Goal: Transaction & Acquisition: Subscribe to service/newsletter

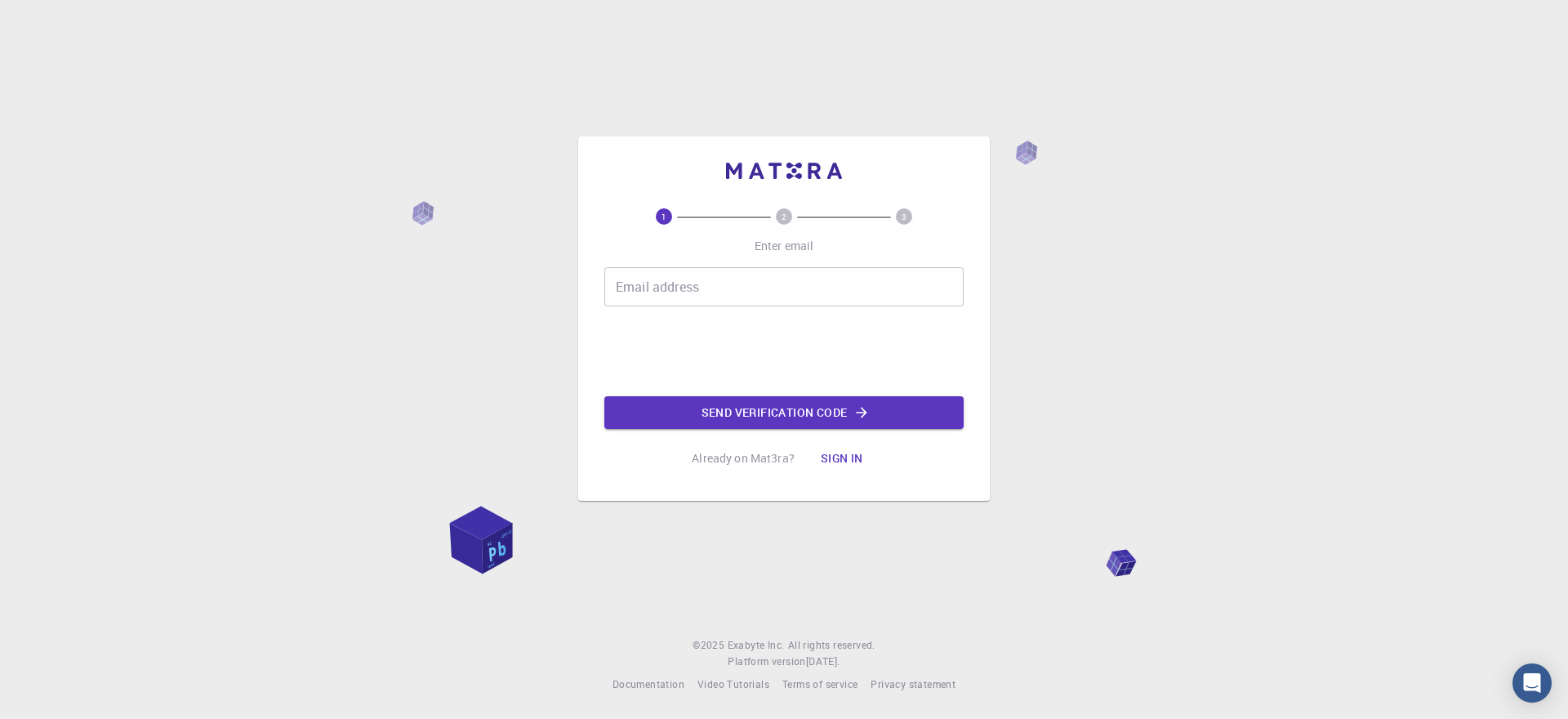
click at [669, 287] on div "Email address Email address" at bounding box center [784, 286] width 359 height 39
type input "[EMAIL_ADDRESS][DOMAIN_NAME]"
click at [793, 417] on button "Send verification code" at bounding box center [784, 412] width 359 height 32
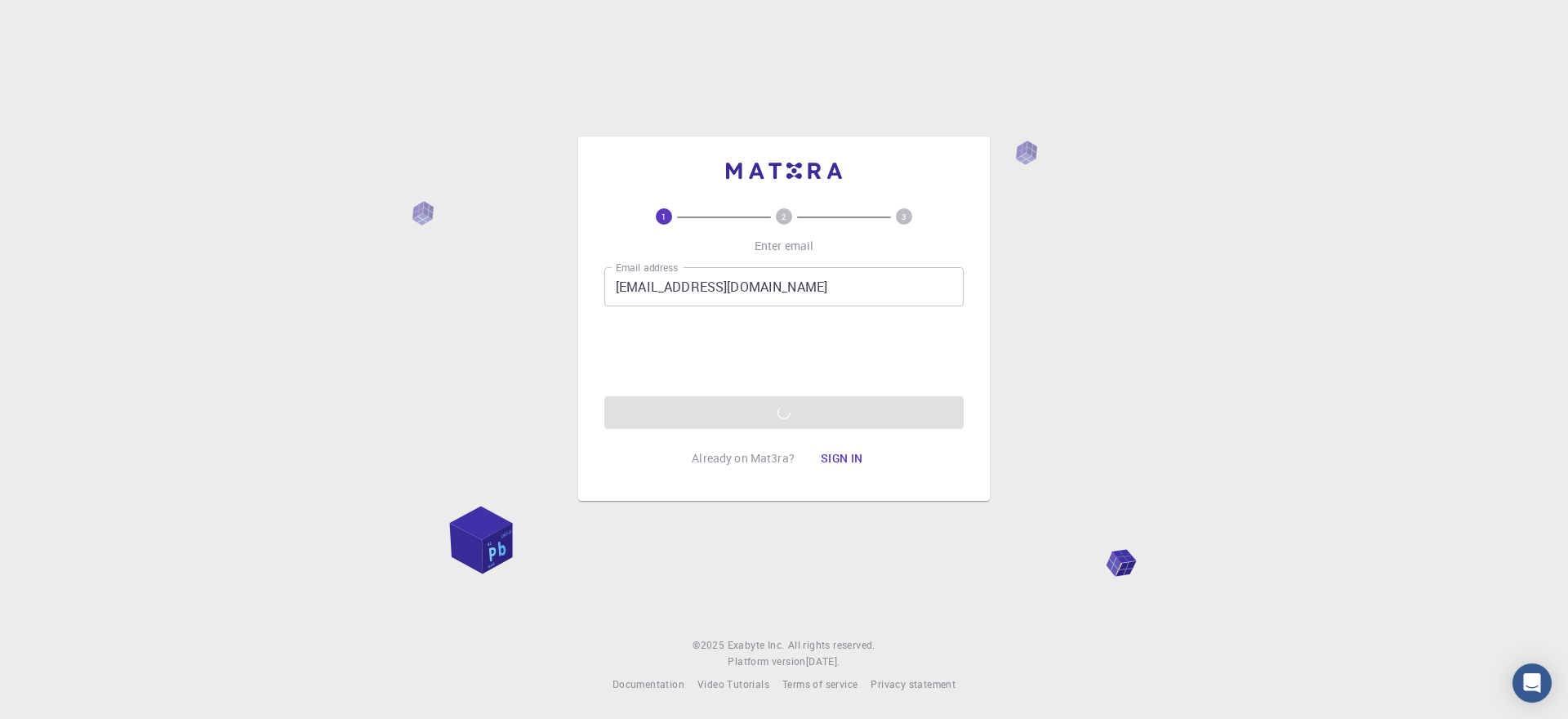
click at [784, 220] on text "2" at bounding box center [784, 216] width 5 height 12
click at [849, 460] on button "Sign in" at bounding box center [842, 457] width 69 height 32
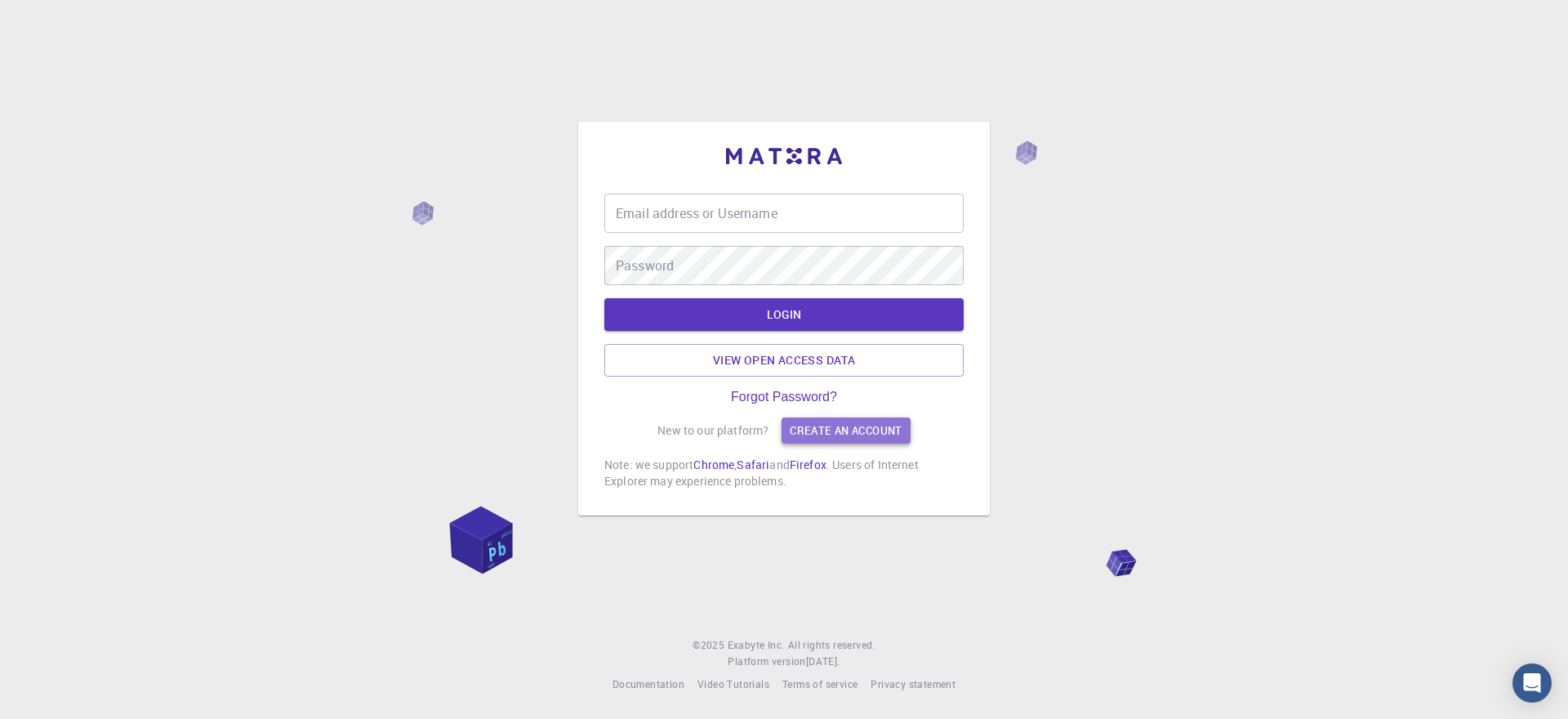
click at [831, 432] on link "Create an account" at bounding box center [846, 431] width 128 height 27
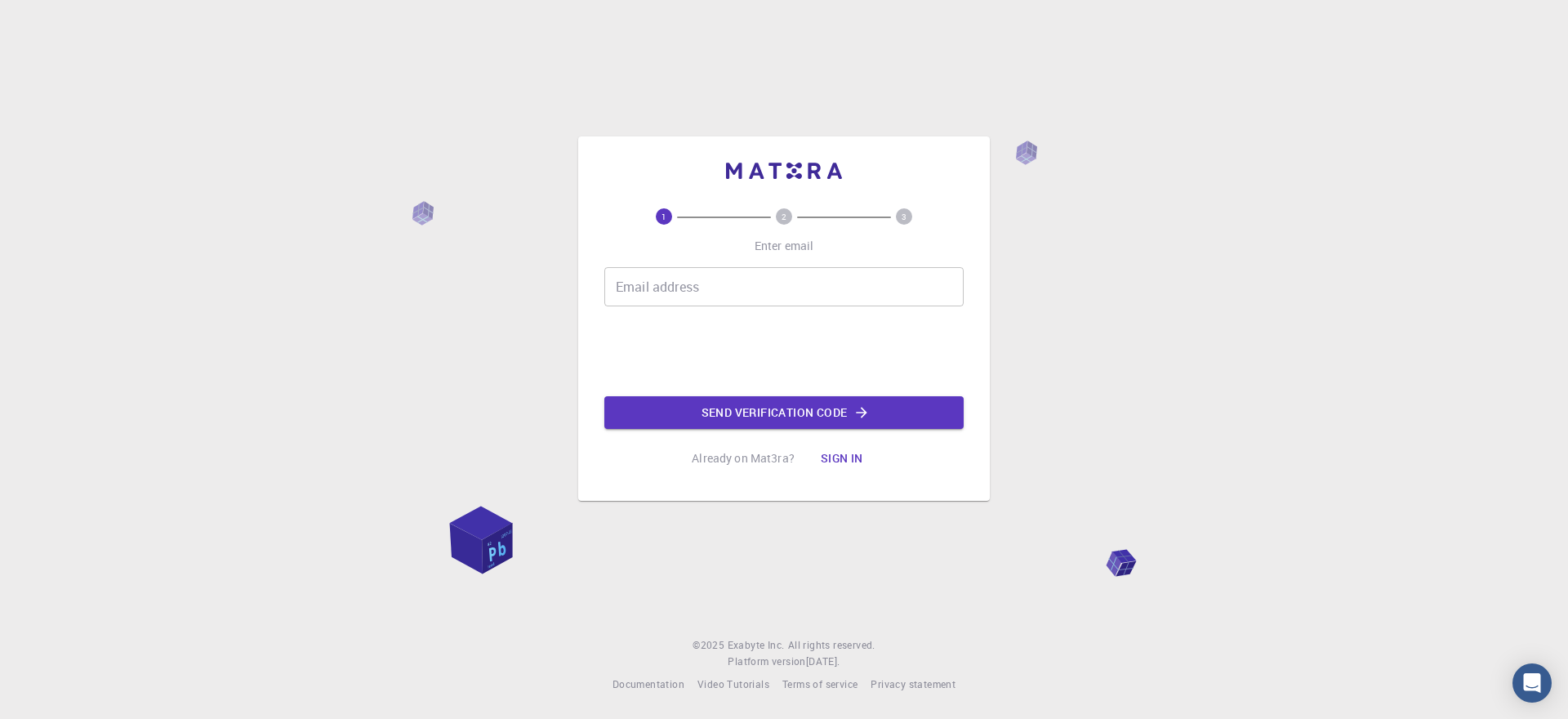
click at [651, 297] on input "Email address" at bounding box center [784, 286] width 359 height 39
type input "[EMAIL_ADDRESS][DOMAIN_NAME]"
click at [764, 416] on button "Send verification code" at bounding box center [784, 412] width 359 height 32
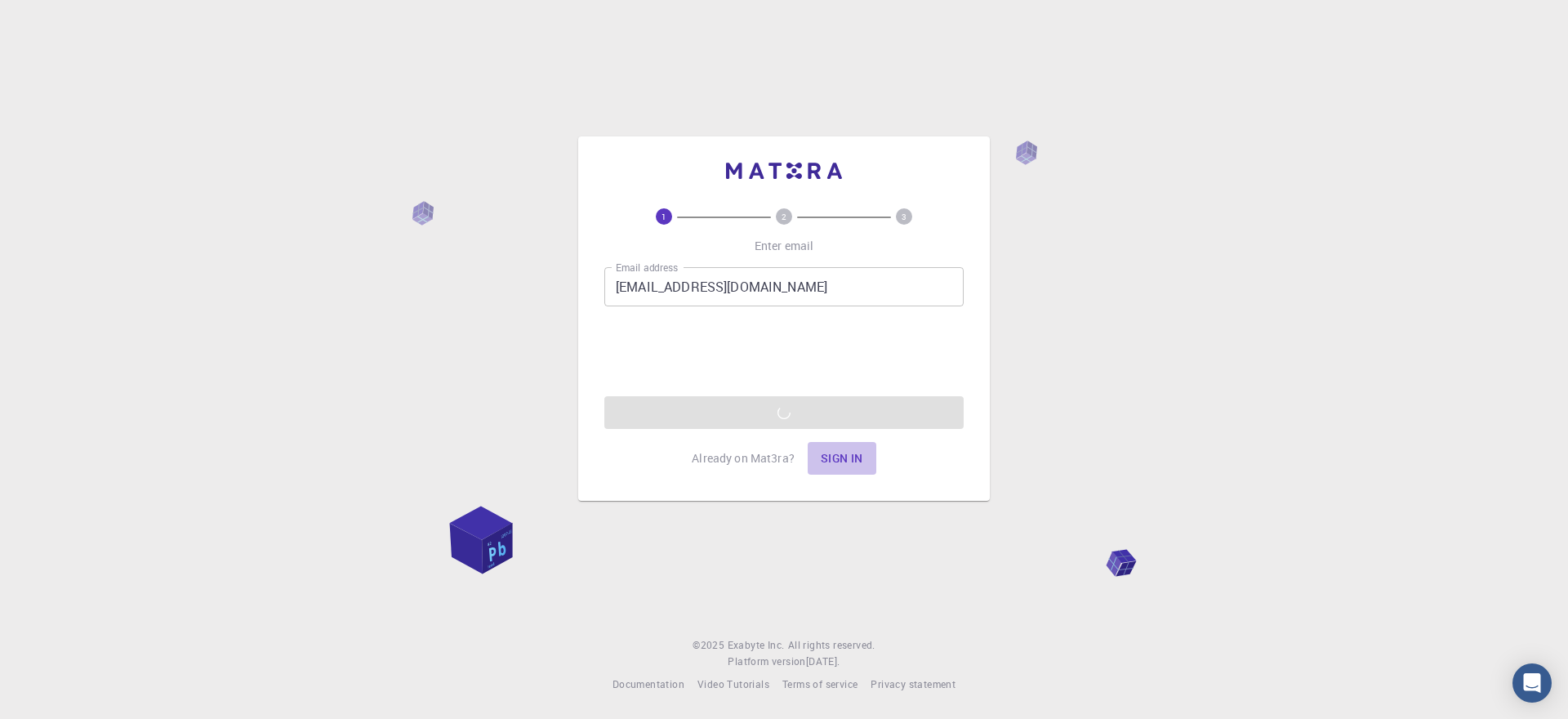
click at [841, 453] on button "Sign in" at bounding box center [842, 457] width 69 height 32
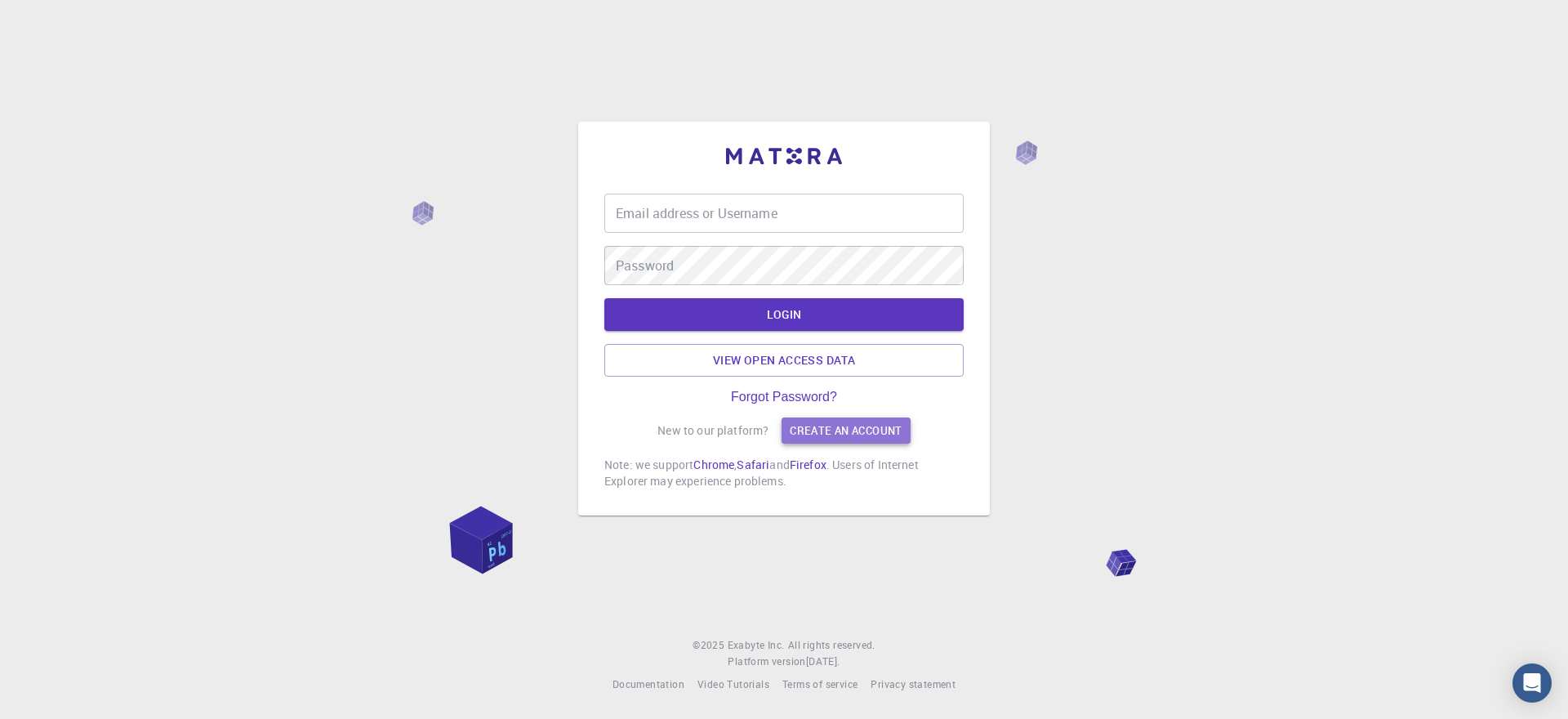
click at [813, 435] on link "Create an account" at bounding box center [846, 431] width 128 height 27
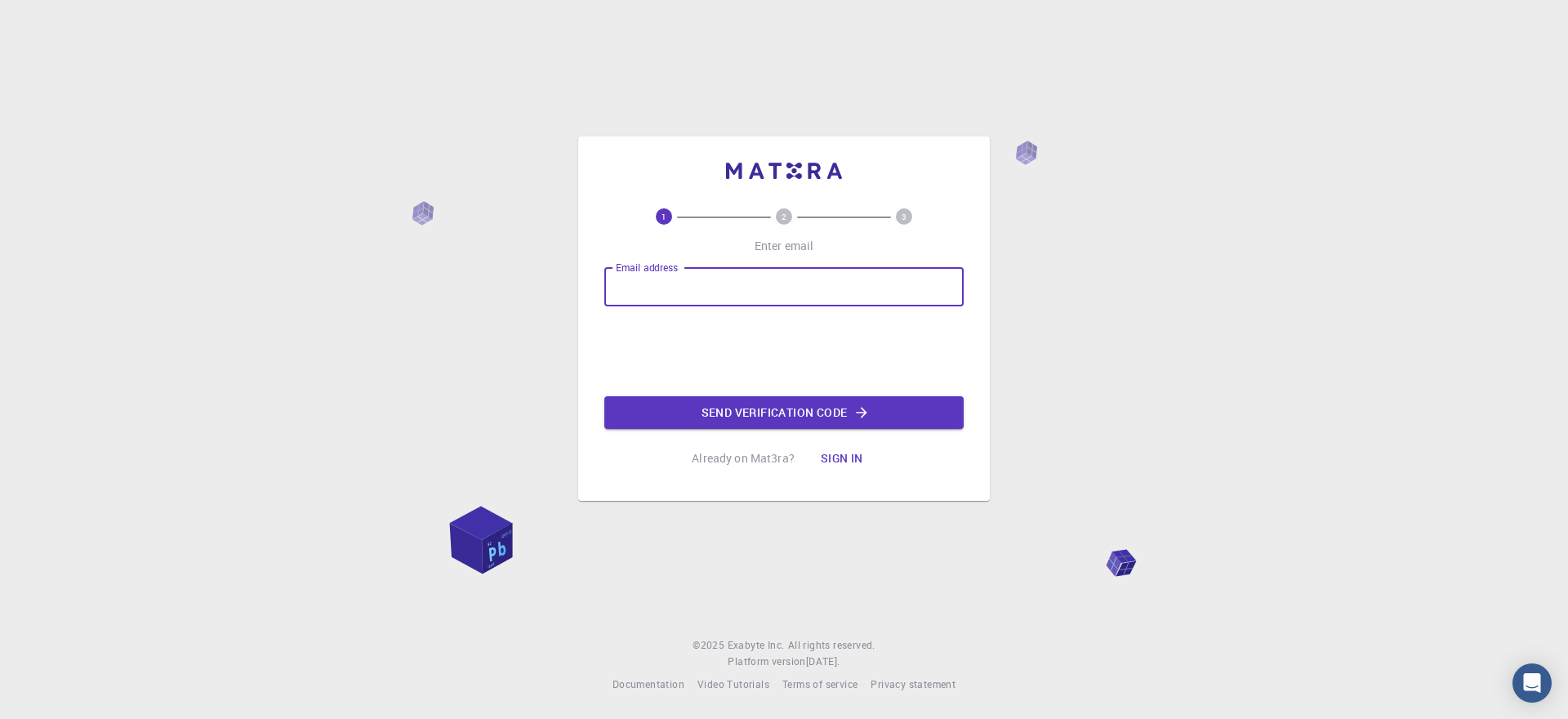
click at [673, 298] on input "Email address" at bounding box center [784, 286] width 359 height 39
type input "[EMAIL_ADDRESS][DOMAIN_NAME]"
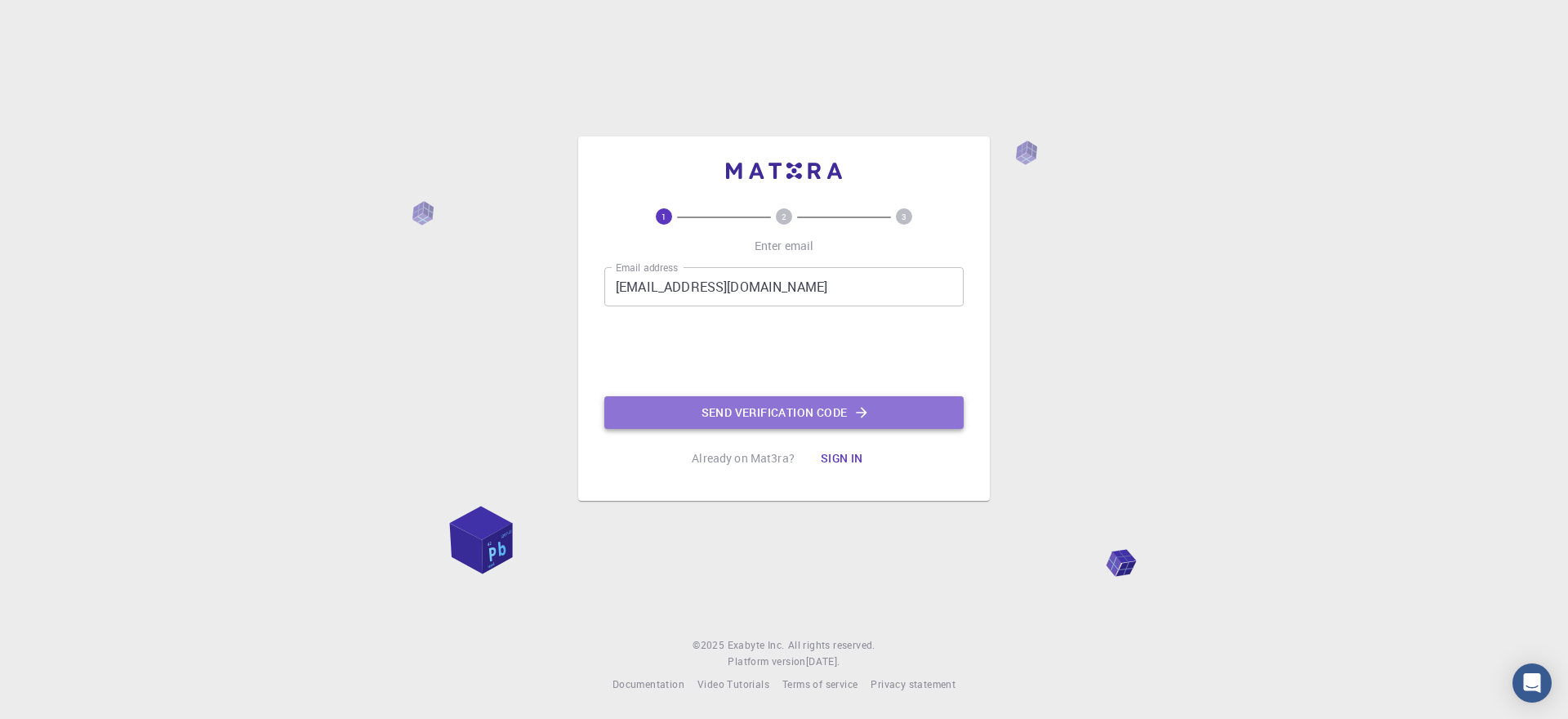
click at [748, 421] on button "Send verification code" at bounding box center [784, 412] width 359 height 32
